Goal: Find specific page/section: Find specific page/section

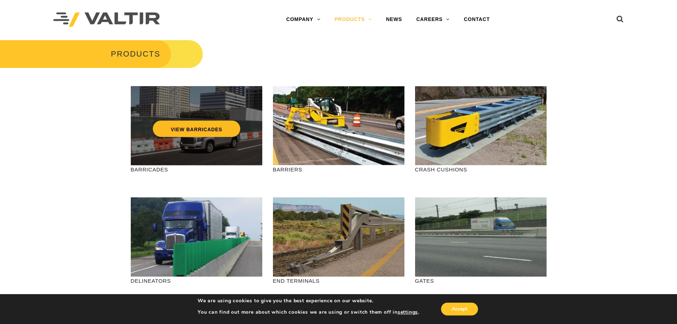
scroll to position [71, 0]
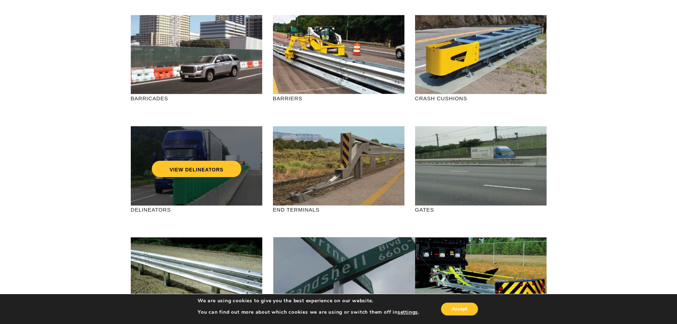
click at [189, 156] on div "VIEW DELINEATORS" at bounding box center [196, 153] width 103 height 23
click at [188, 170] on link "VIEW DELINEATORS" at bounding box center [197, 169] width 90 height 16
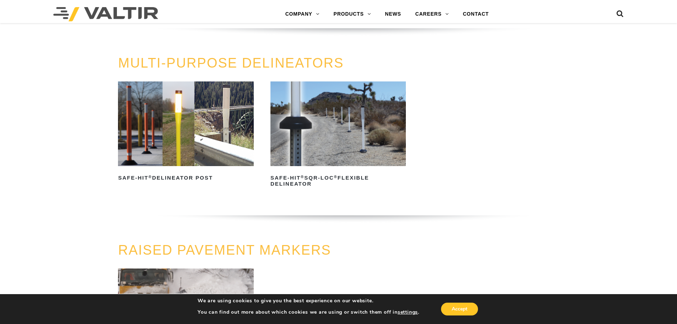
scroll to position [213, 0]
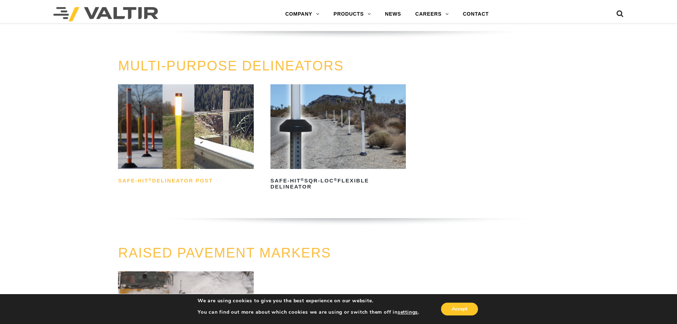
click at [183, 176] on h2 "Safe-Hit ® Delineator Post" at bounding box center [185, 180] width 135 height 11
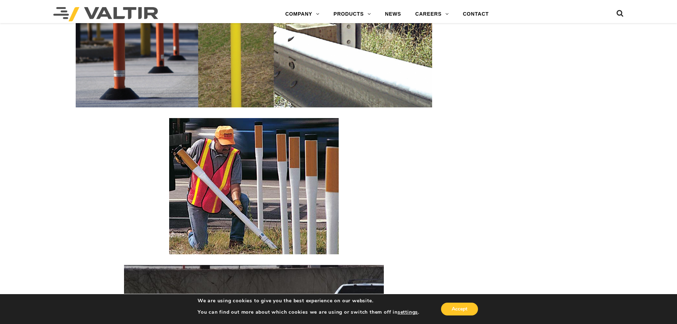
scroll to position [1172, 0]
